Goal: Task Accomplishment & Management: Use online tool/utility

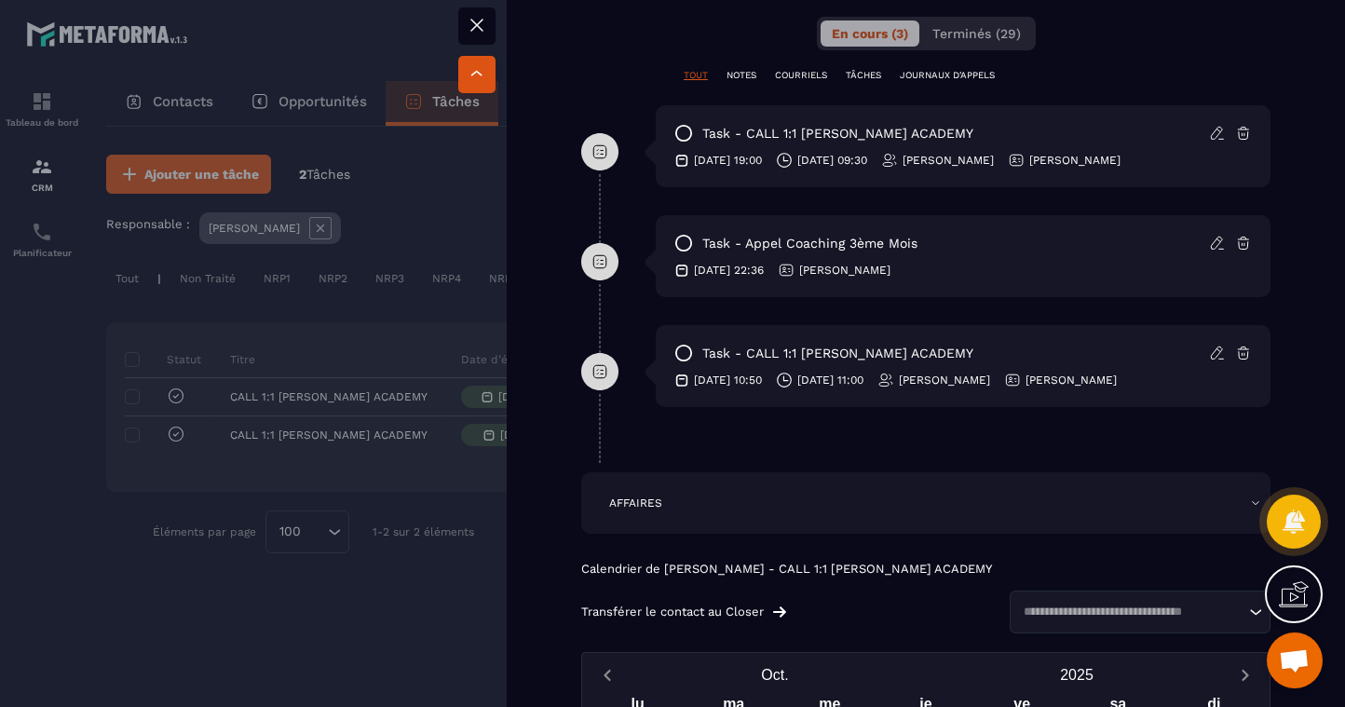
scroll to position [952, 0]
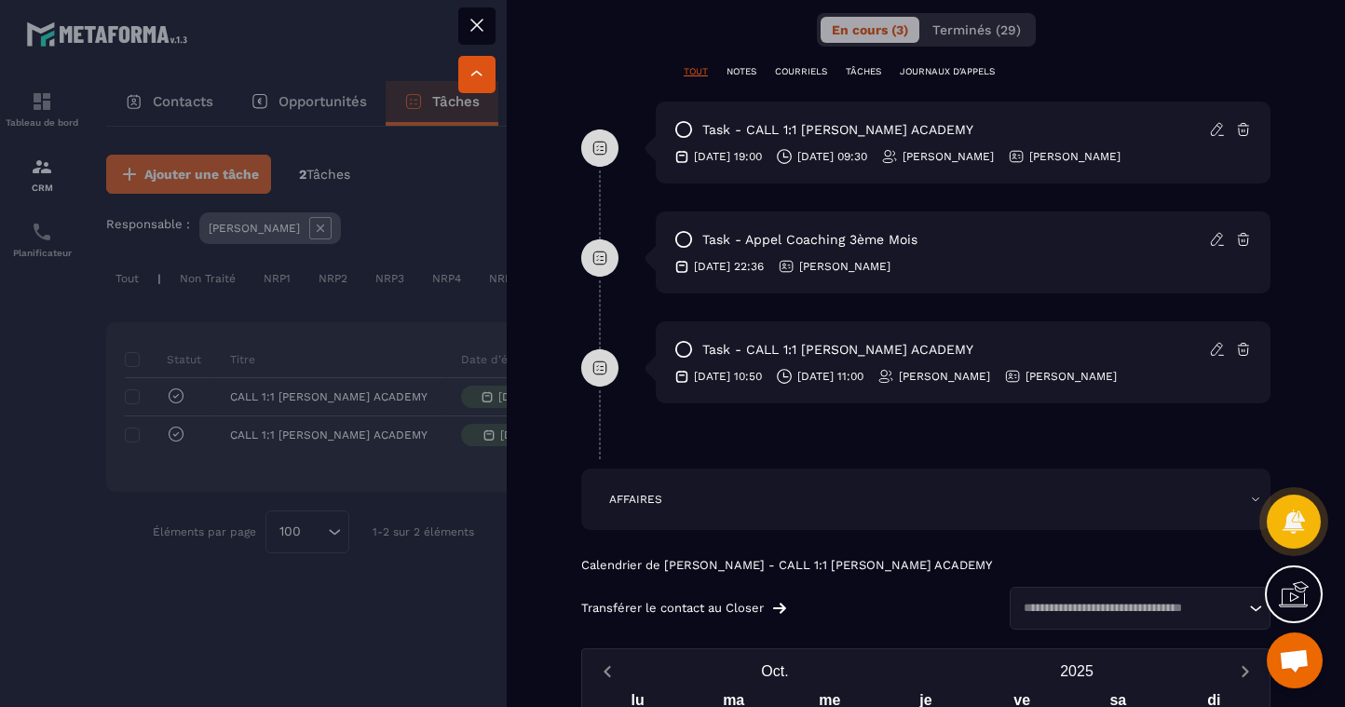
click at [1215, 354] on icon at bounding box center [1215, 349] width 11 height 12
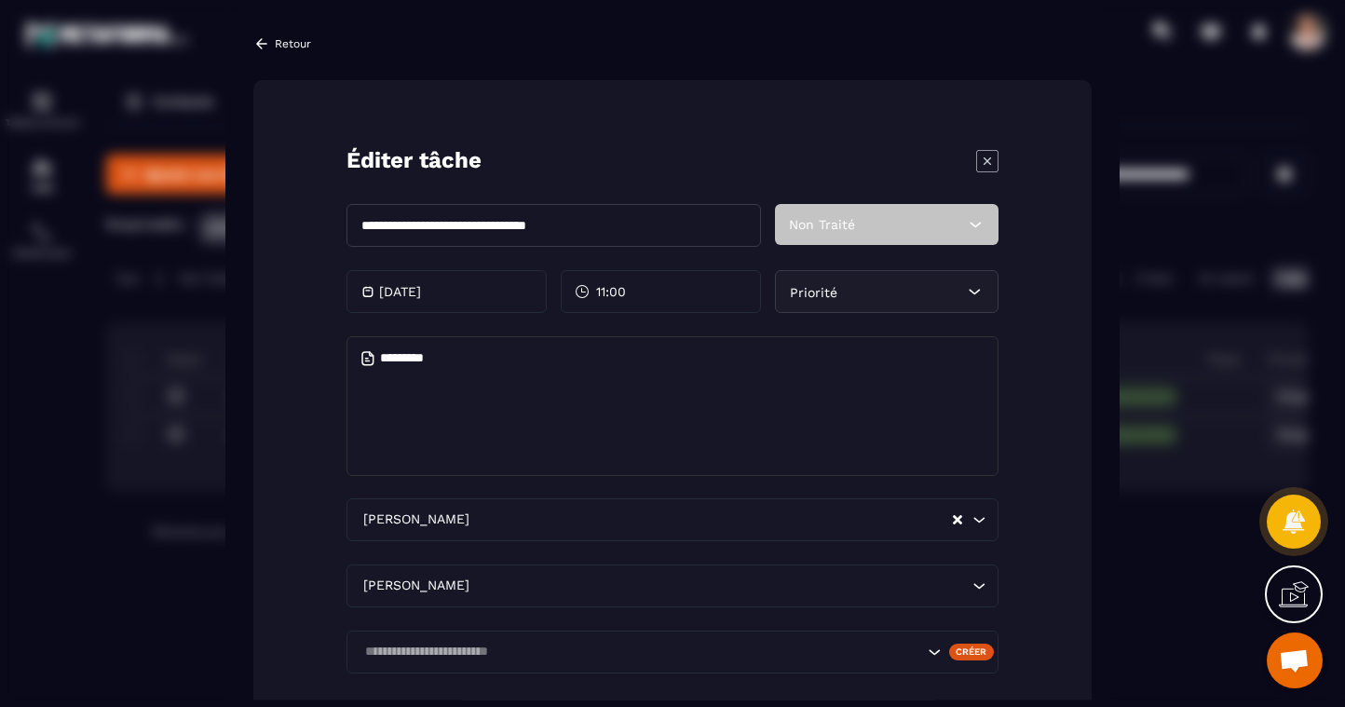
click at [680, 368] on textarea "Modal window" at bounding box center [672, 406] width 652 height 140
type textarea "*"
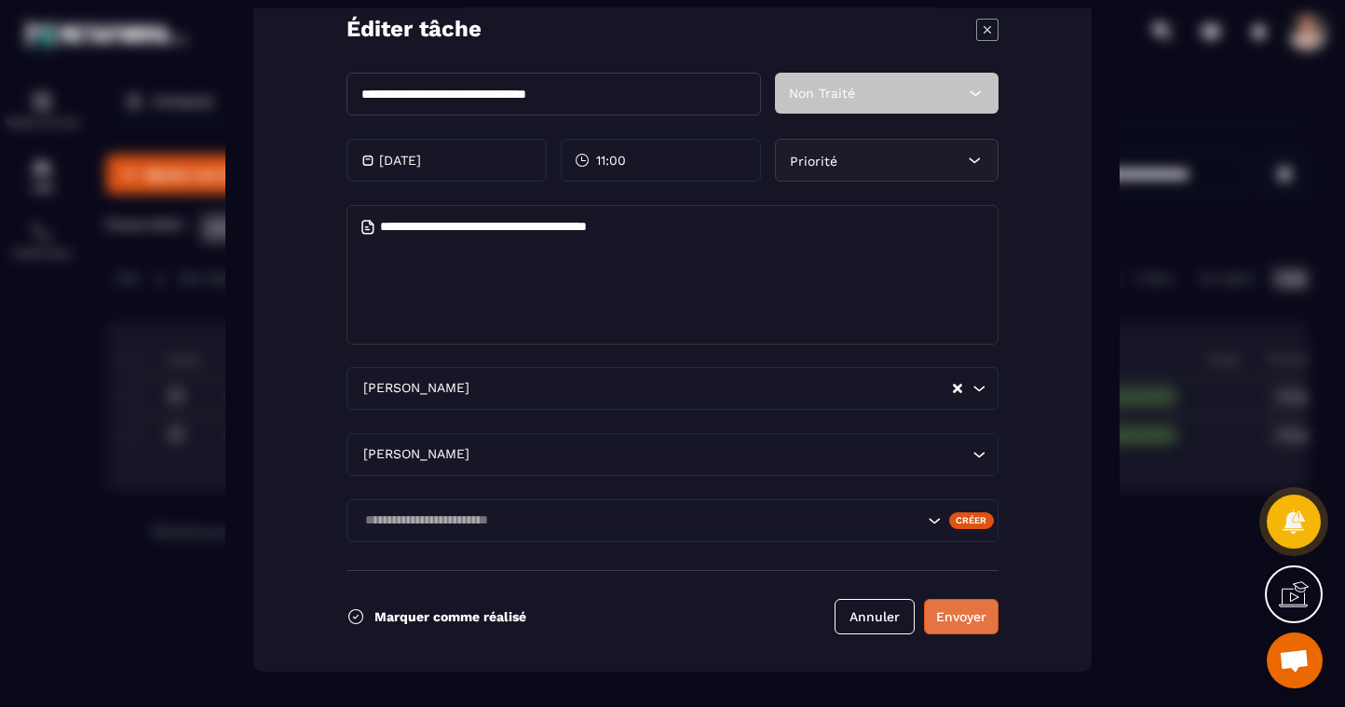
type textarea "**********"
click at [953, 612] on button "Envoyer" at bounding box center [961, 616] width 74 height 35
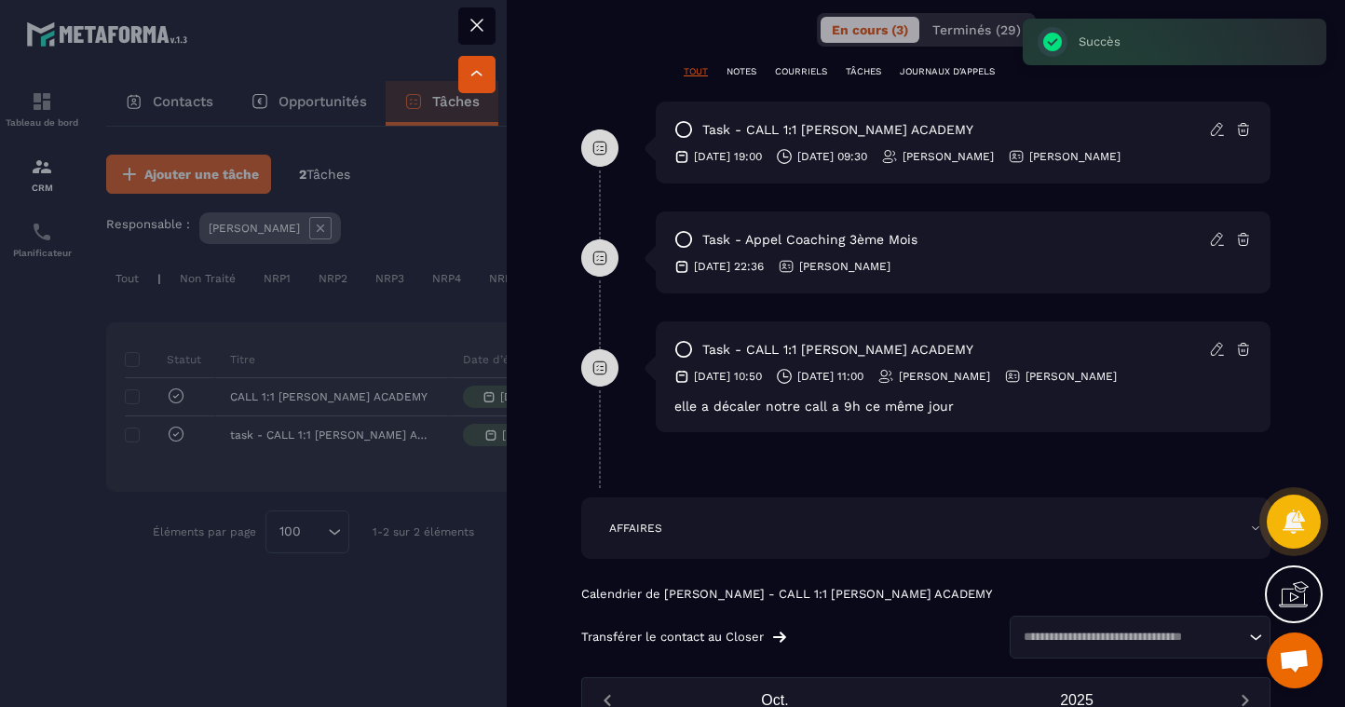
click at [690, 345] on icon at bounding box center [683, 349] width 15 height 15
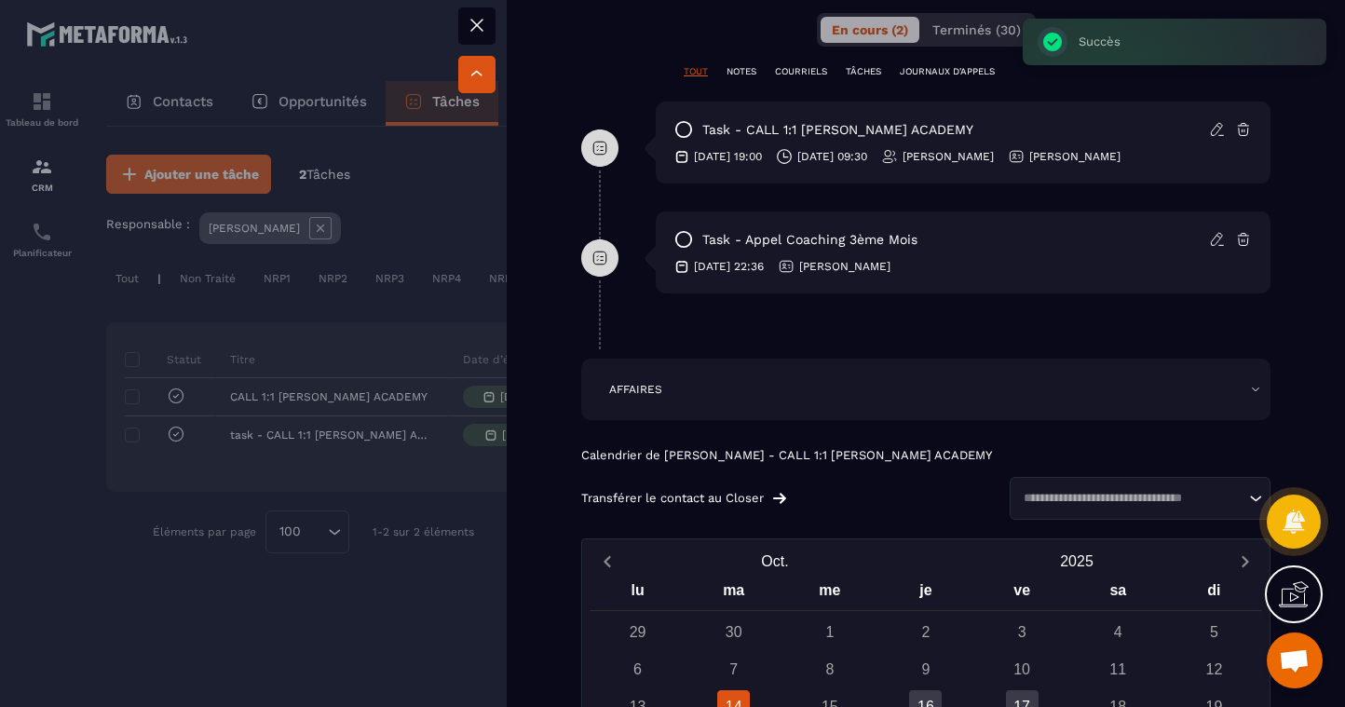
click at [691, 238] on icon at bounding box center [683, 239] width 15 height 15
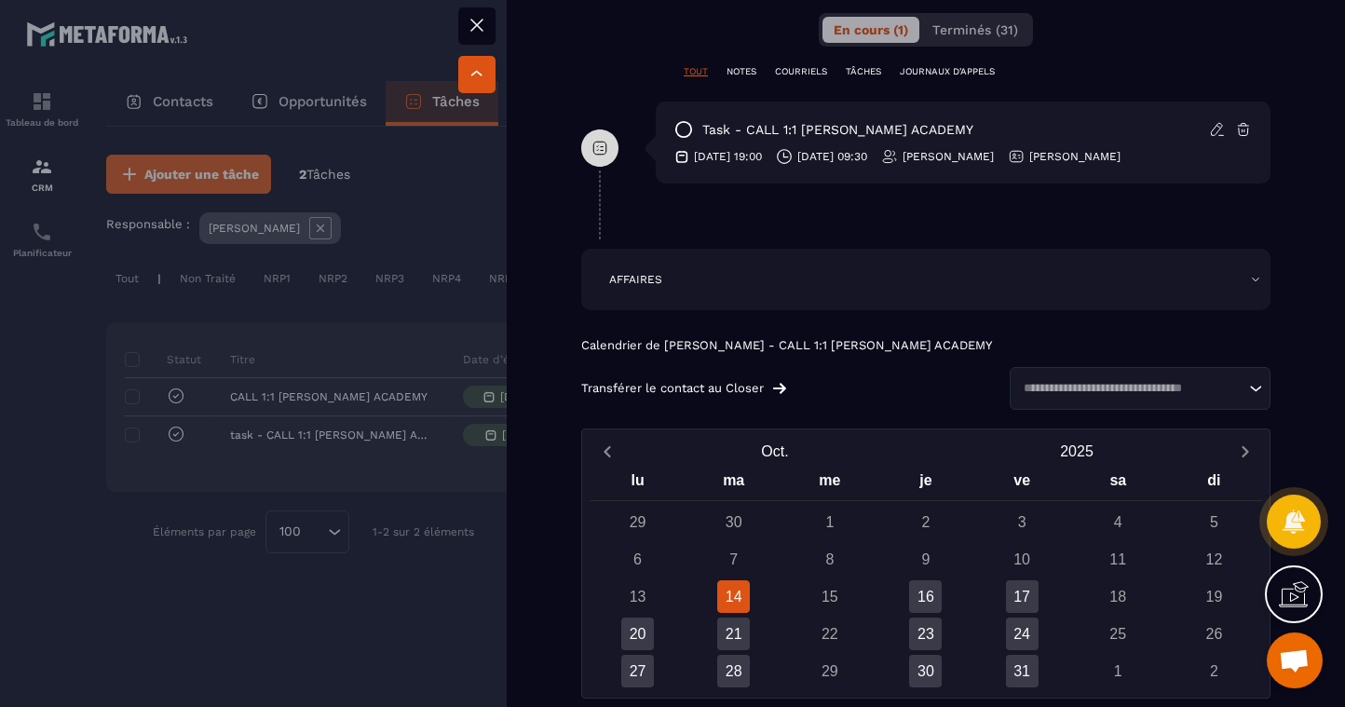
click at [1216, 129] on icon at bounding box center [1217, 129] width 17 height 17
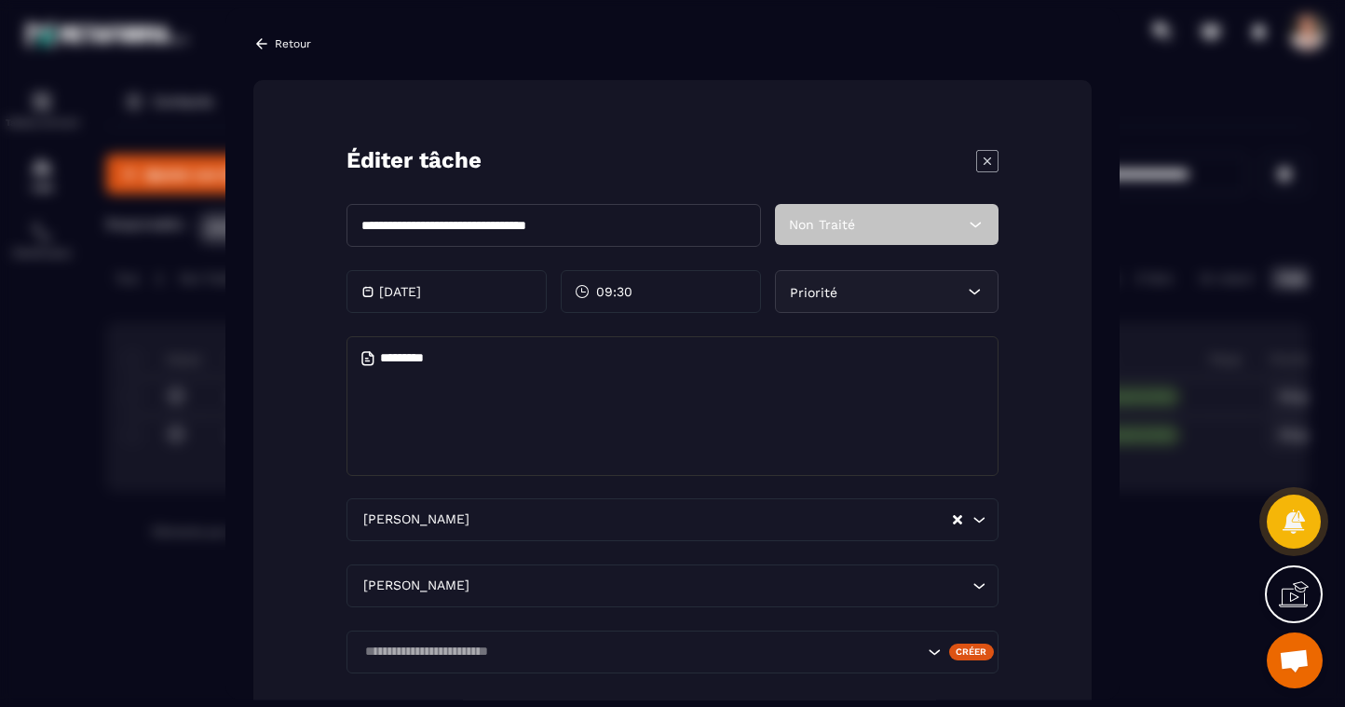
click at [577, 449] on textarea "Modal window" at bounding box center [672, 406] width 652 height 140
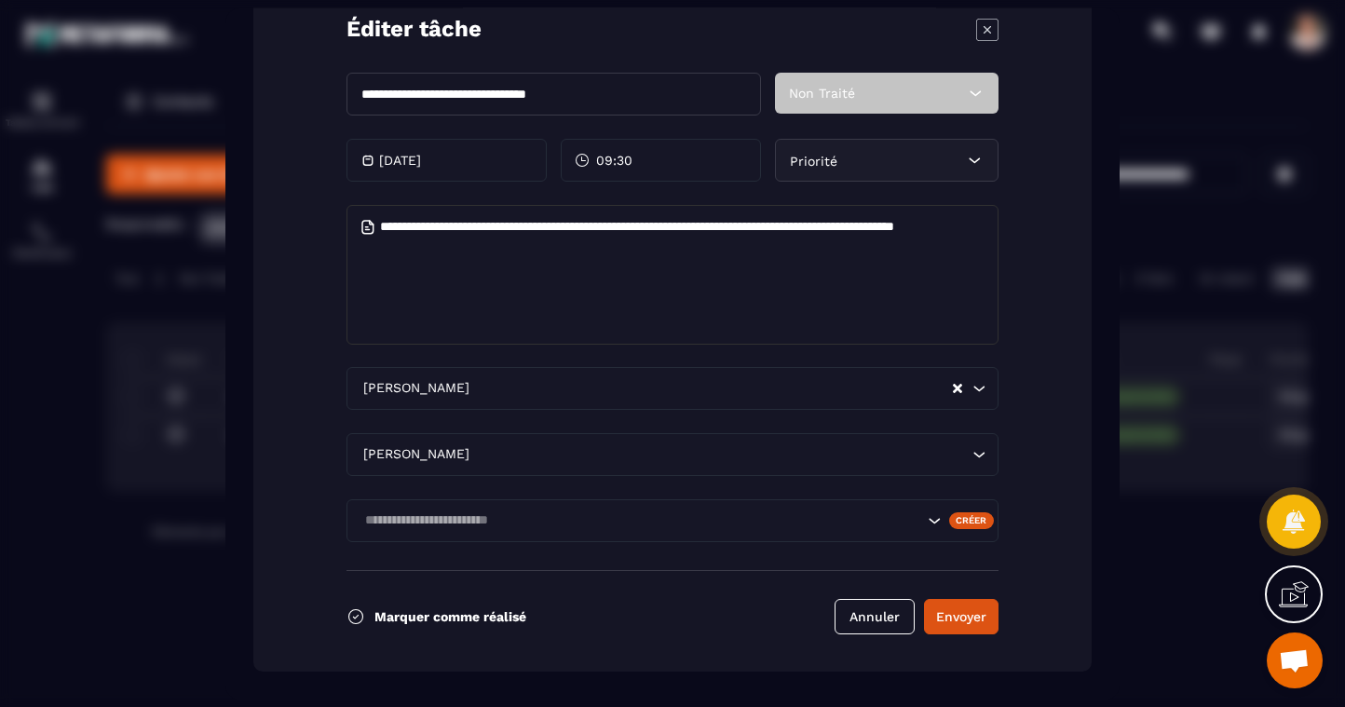
scroll to position [0, 0]
type textarea "**********"
click at [970, 620] on button "Envoyer" at bounding box center [961, 616] width 74 height 35
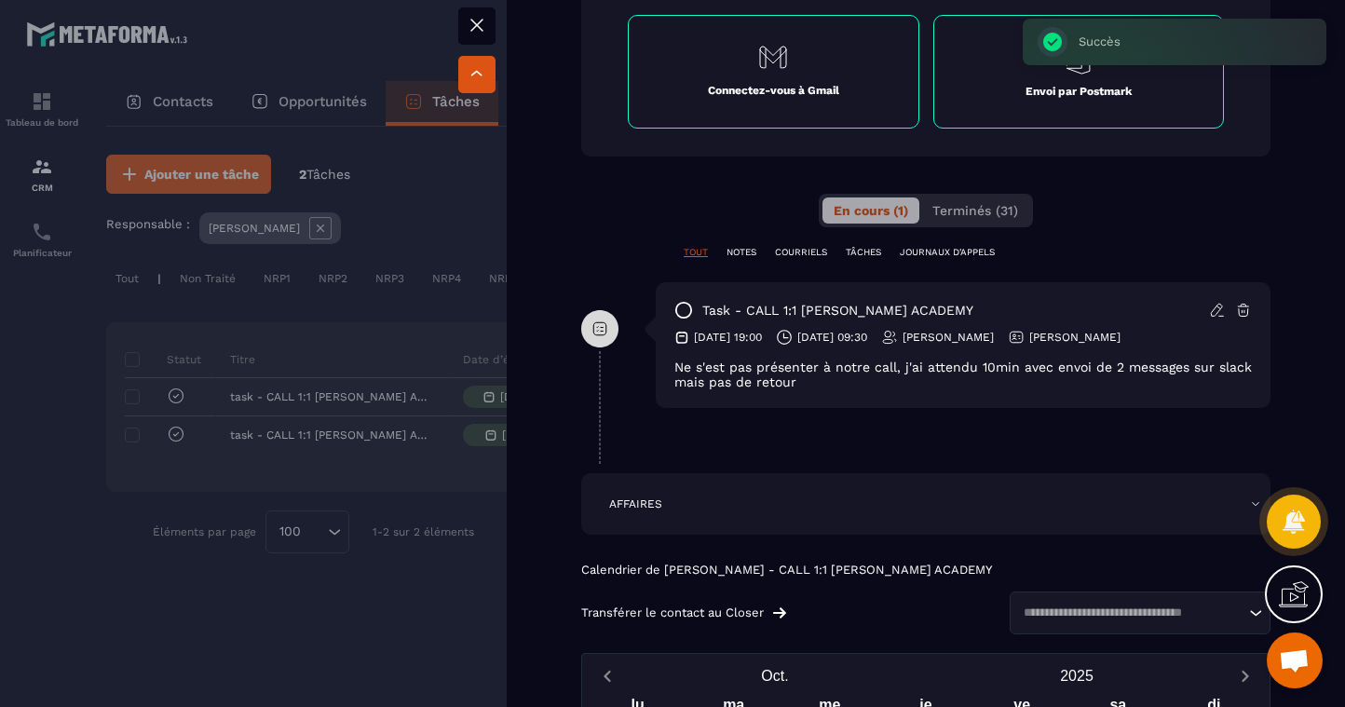
scroll to position [808, 0]
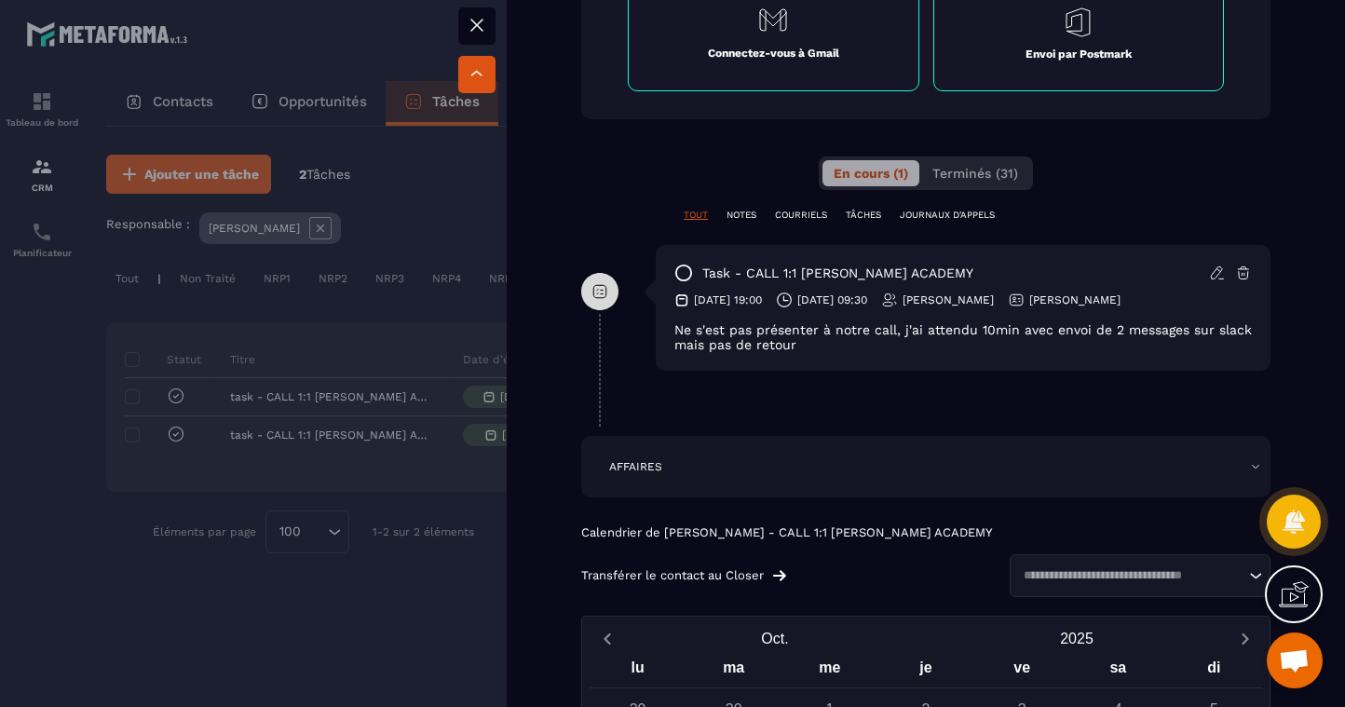
click at [689, 281] on icon at bounding box center [683, 273] width 19 height 19
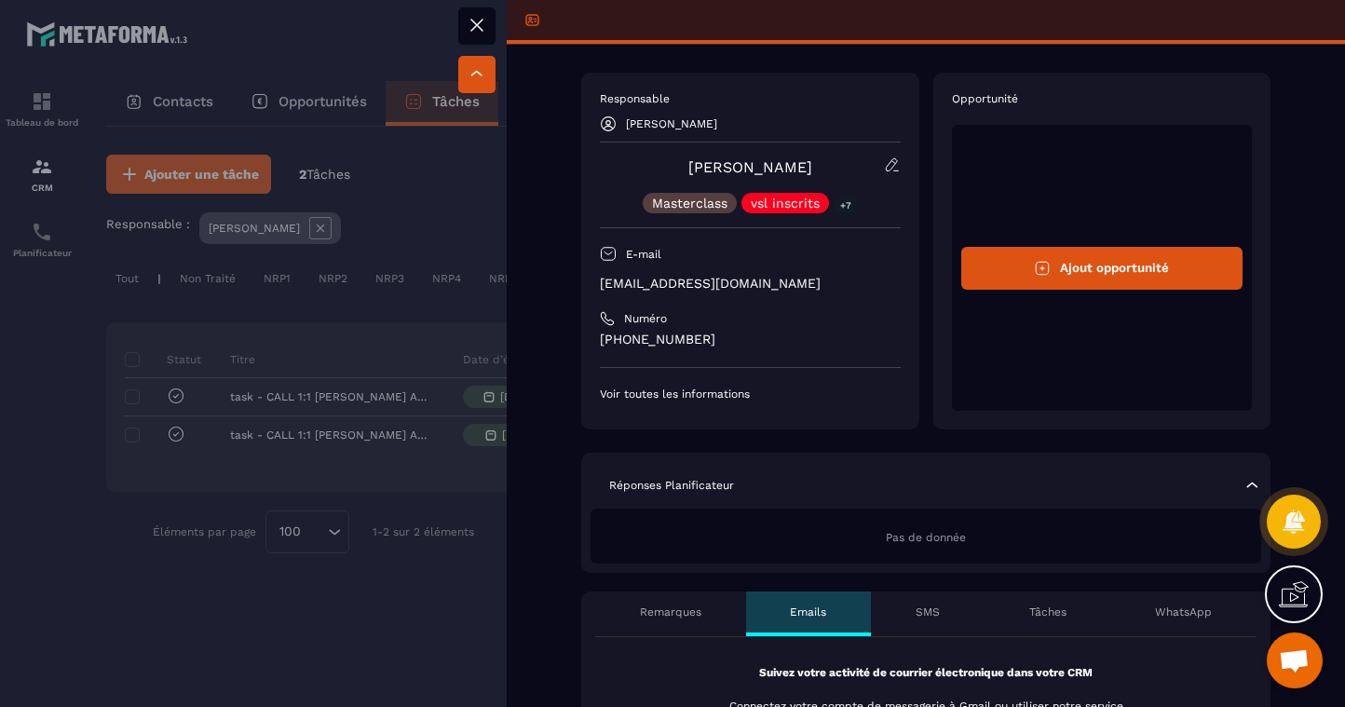
scroll to position [0, 0]
click at [477, 28] on icon at bounding box center [477, 25] width 22 height 22
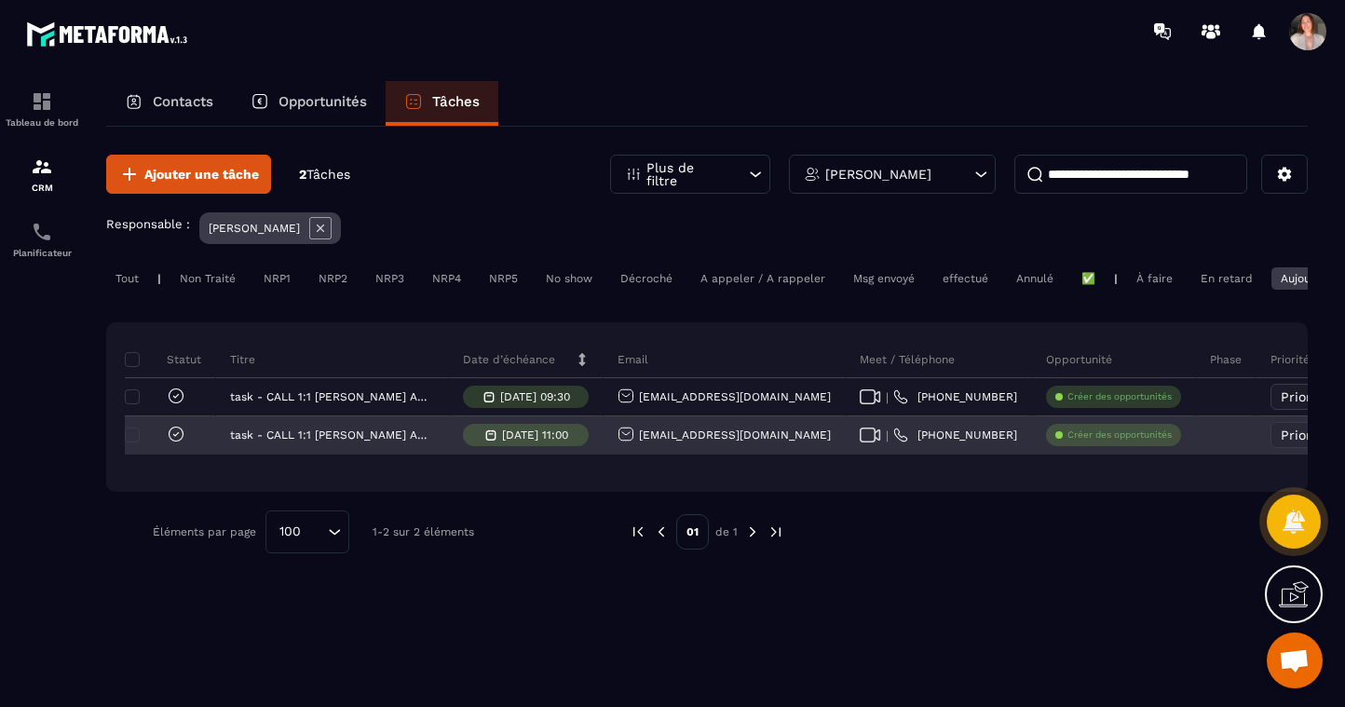
click at [174, 436] on icon at bounding box center [176, 434] width 6 height 4
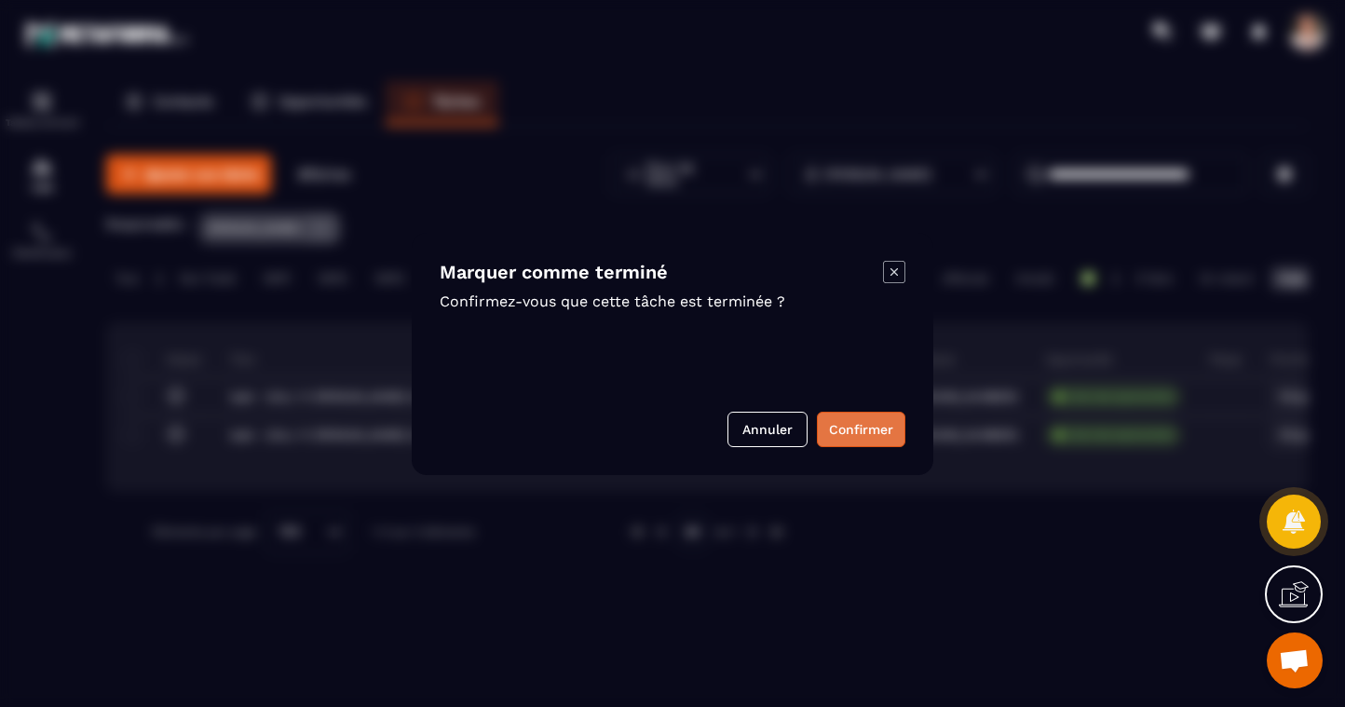
click at [884, 432] on button "Confirmer" at bounding box center [861, 429] width 88 height 35
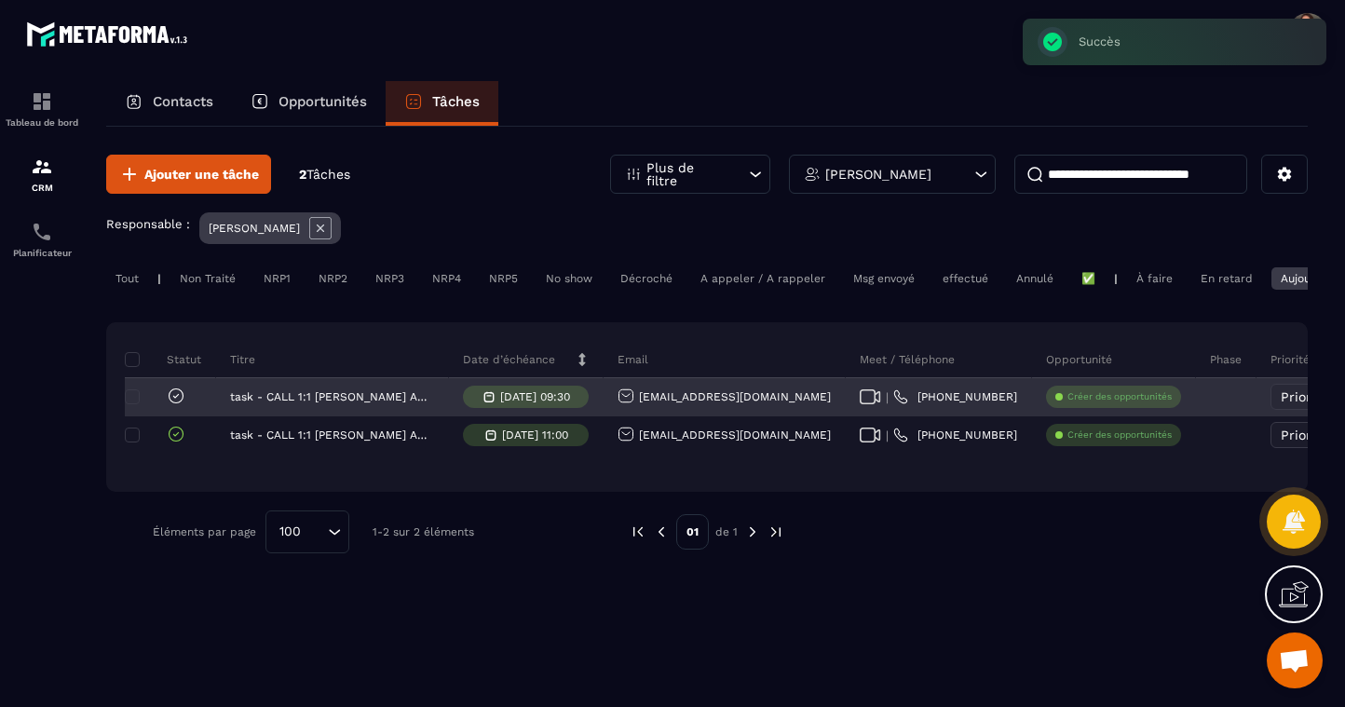
click at [179, 402] on icon at bounding box center [176, 395] width 19 height 19
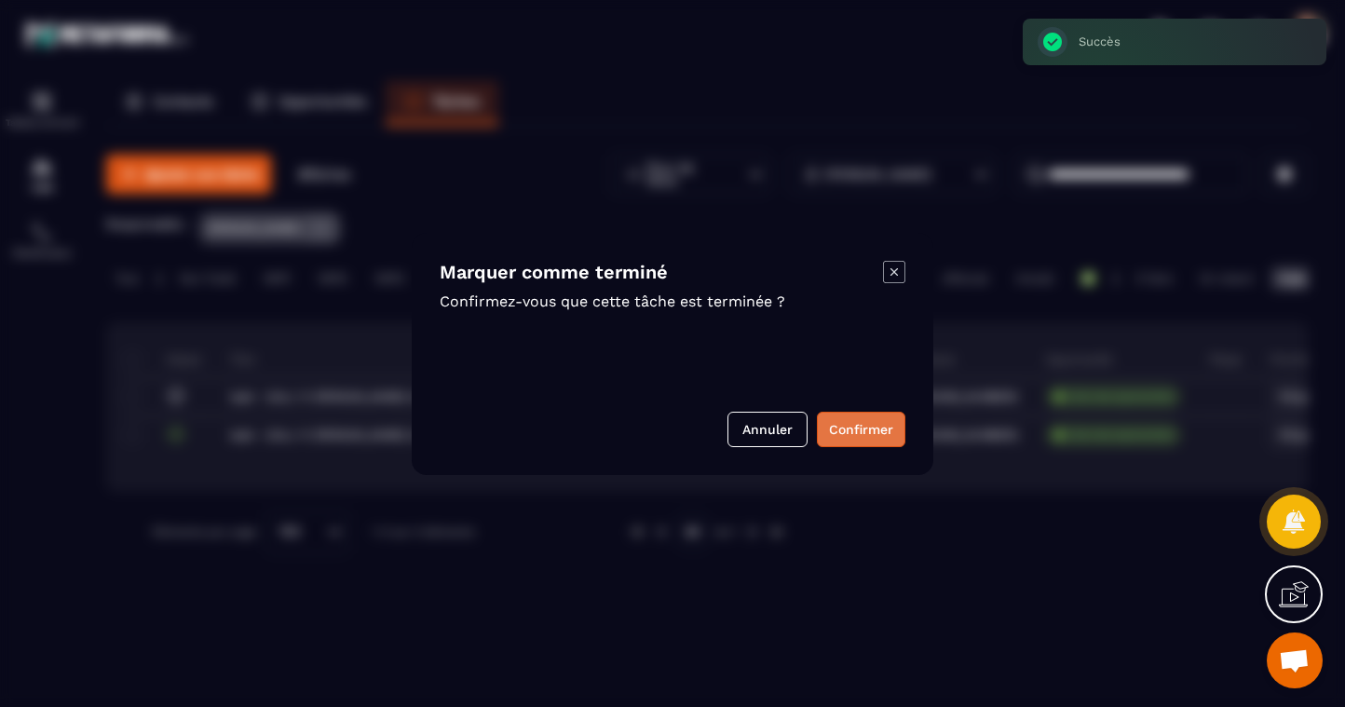
click at [883, 429] on button "Confirmer" at bounding box center [861, 429] width 88 height 35
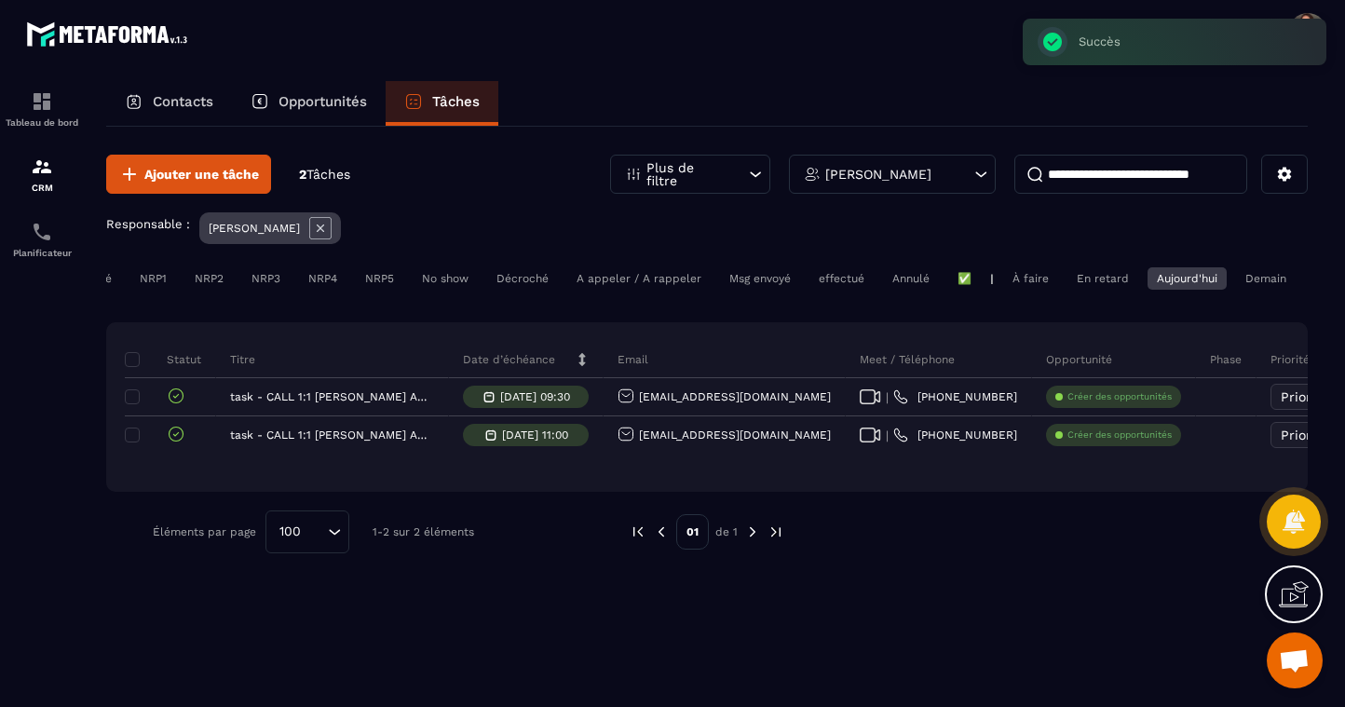
scroll to position [0, 126]
click at [1115, 275] on div "En retard" at bounding box center [1100, 278] width 71 height 22
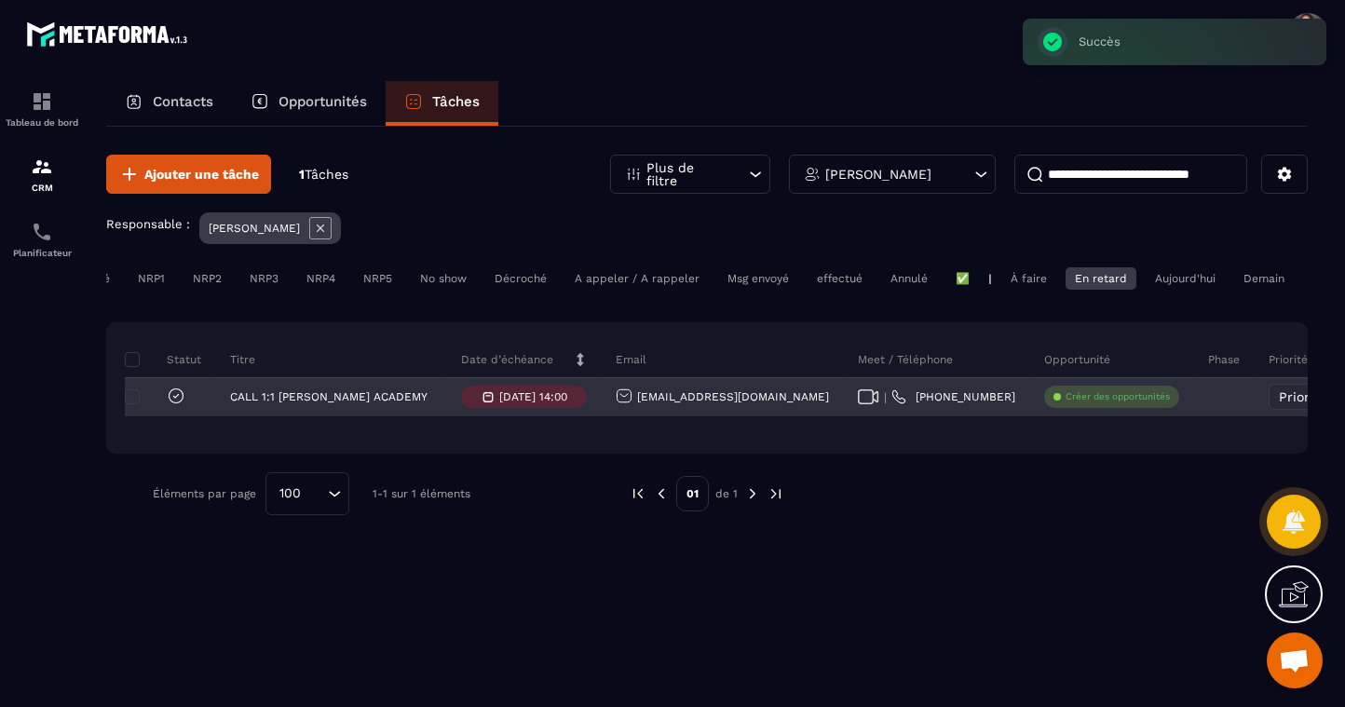
click at [724, 412] on div "[EMAIL_ADDRESS][DOMAIN_NAME]" at bounding box center [722, 397] width 242 height 37
click at [757, 401] on div "[EMAIL_ADDRESS][DOMAIN_NAME]" at bounding box center [721, 397] width 213 height 20
